Goal: Task Accomplishment & Management: Use online tool/utility

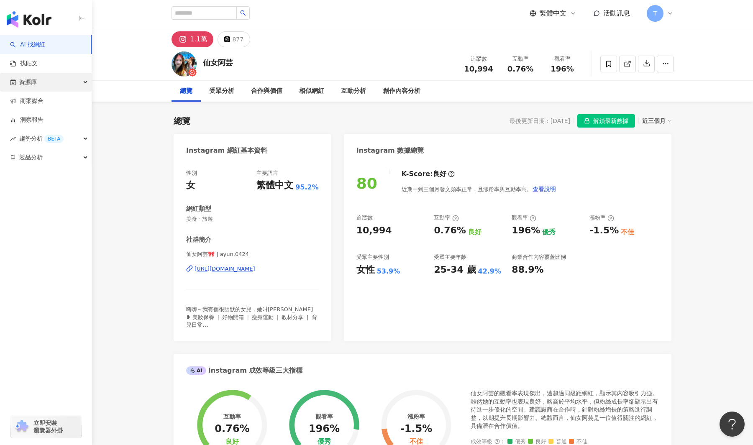
click at [33, 82] on span "資源庫" at bounding box center [28, 82] width 18 height 19
click at [33, 80] on span "資源庫" at bounding box center [28, 82] width 18 height 19
click at [36, 97] on link "商案媒合" at bounding box center [26, 101] width 33 height 8
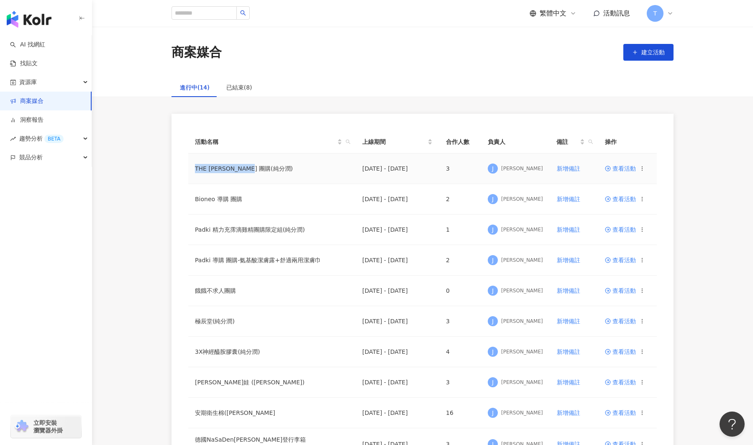
drag, startPoint x: 270, startPoint y: 169, endPoint x: 192, endPoint y: 167, distance: 77.4
click at [192, 167] on td "THE [PERSON_NAME] 團購(純分潤)" at bounding box center [271, 169] width 167 height 31
copy td "THE [PERSON_NAME] 團購(純分潤)"
click at [624, 169] on span "查看活動" at bounding box center [620, 169] width 31 height 6
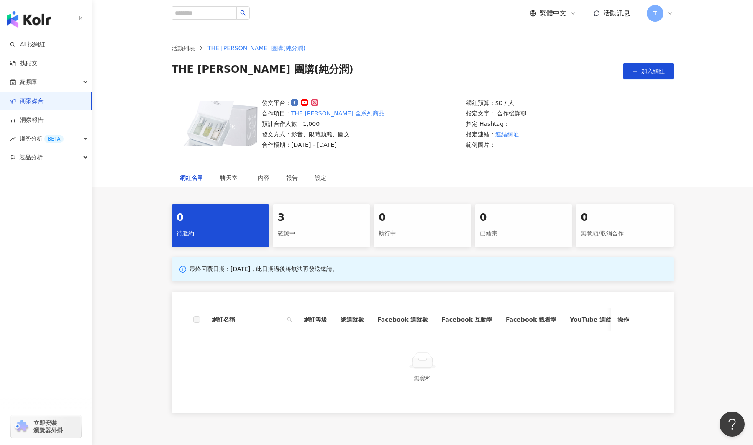
click at [312, 223] on div "3" at bounding box center [322, 218] width 88 height 14
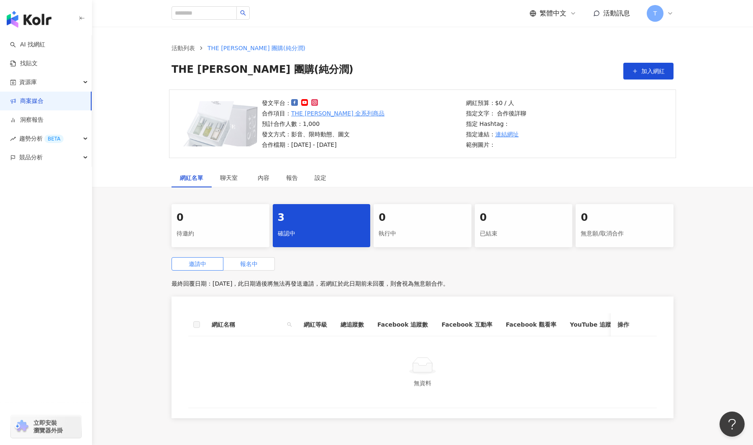
click at [246, 266] on span "報名中" at bounding box center [249, 264] width 18 height 7
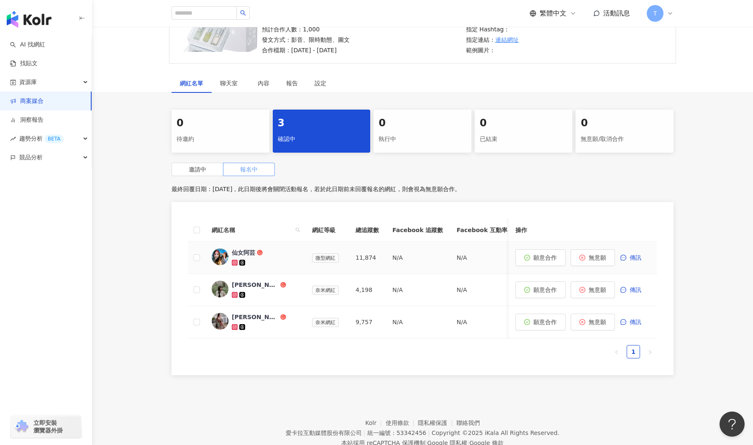
scroll to position [97, 0]
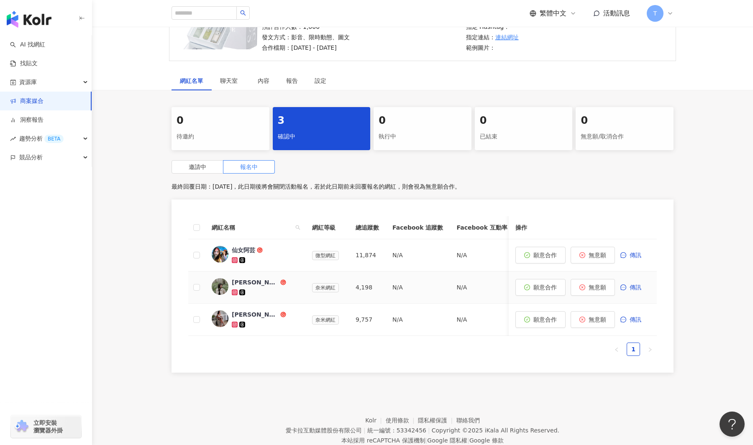
click at [220, 285] on img at bounding box center [220, 286] width 17 height 17
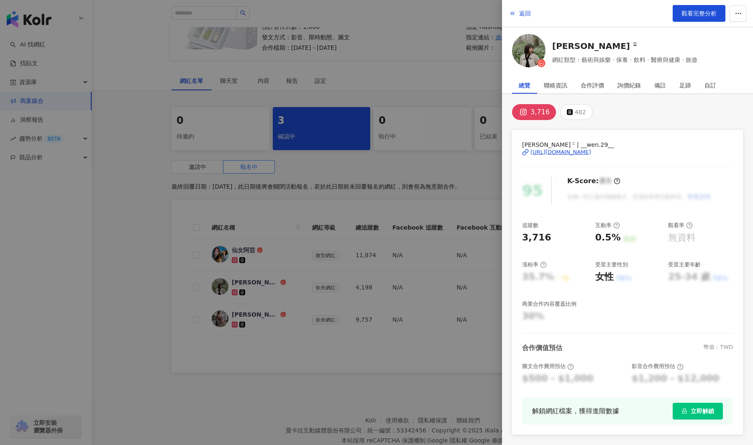
click at [564, 152] on div "[URL][DOMAIN_NAME]" at bounding box center [560, 153] width 61 height 8
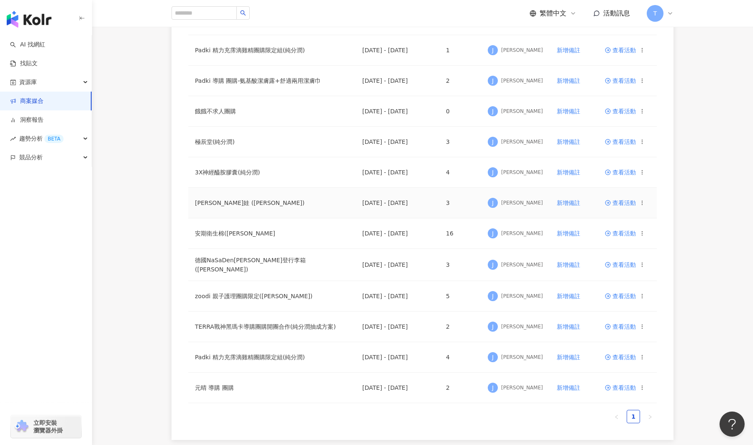
scroll to position [180, 0]
